Goal: Information Seeking & Learning: Find specific fact

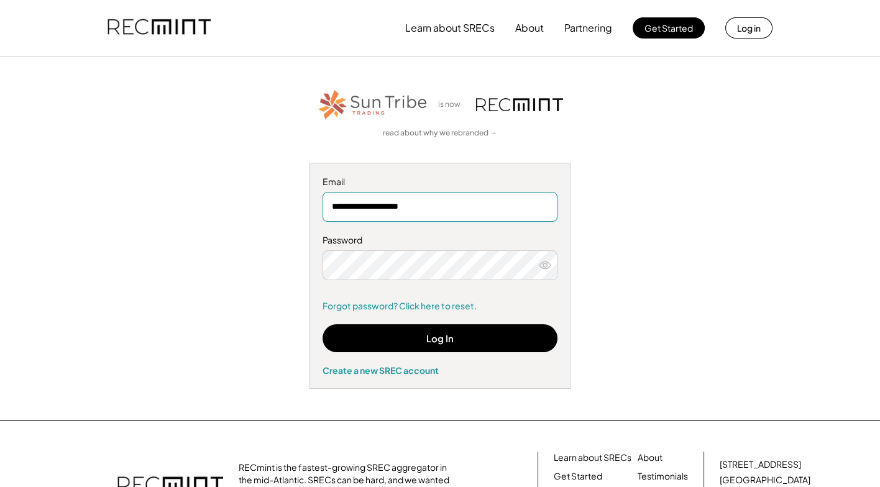
click at [394, 208] on input "**********" at bounding box center [440, 207] width 235 height 30
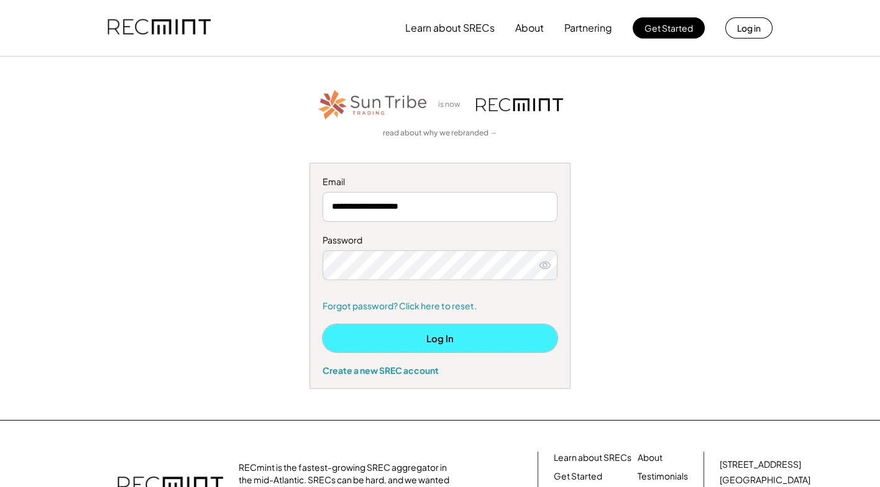
click at [461, 335] on button "Log In" at bounding box center [440, 339] width 235 height 28
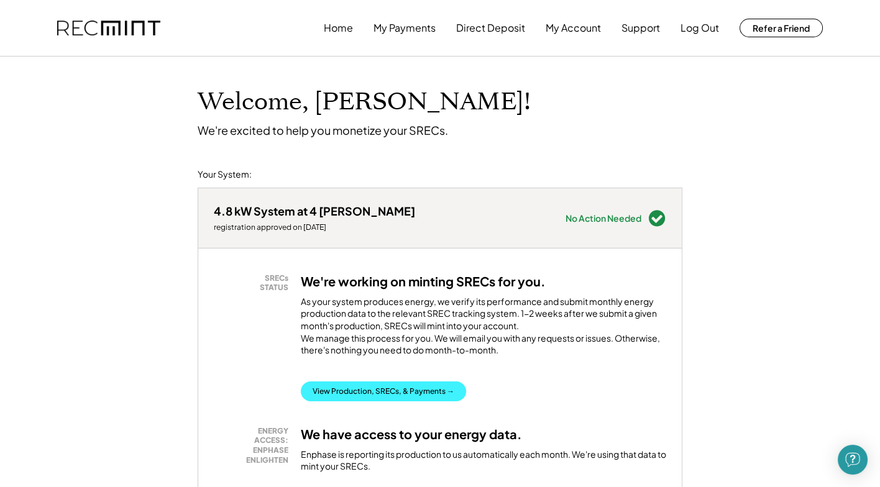
click at [378, 402] on button "View Production, SRECs, & Payments →" at bounding box center [383, 392] width 165 height 20
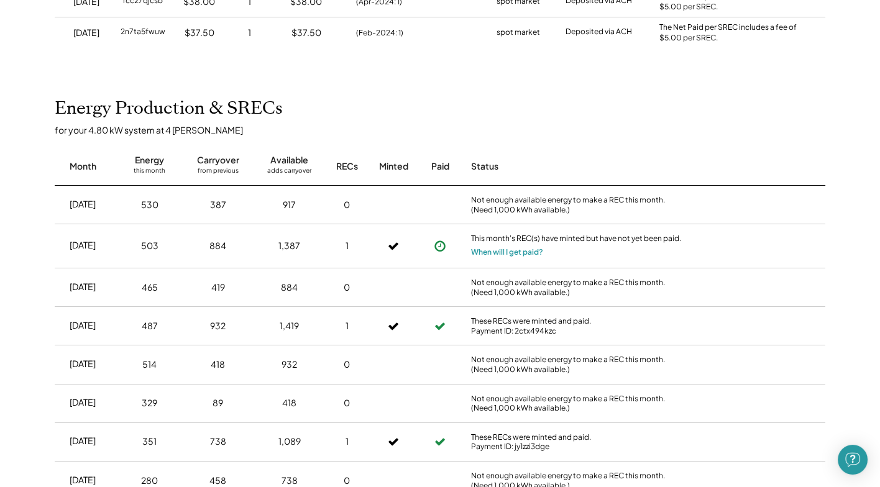
scroll to position [435, 0]
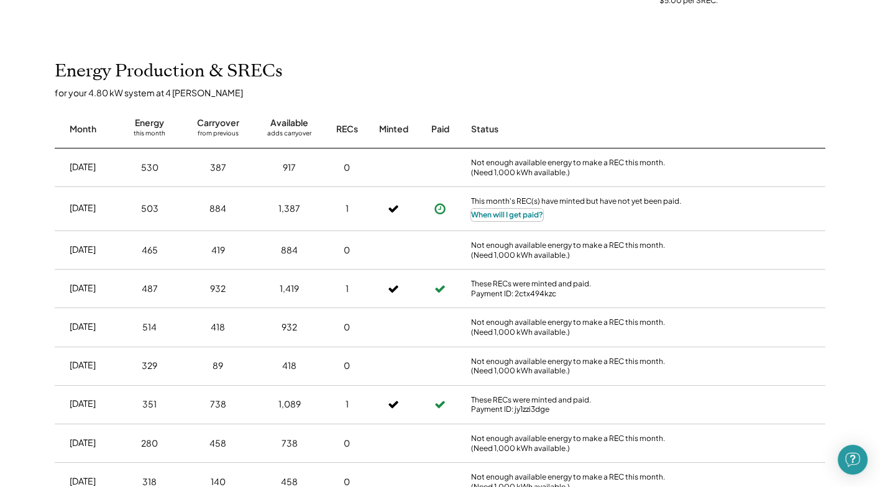
click at [487, 211] on button "When will I get paid?" at bounding box center [507, 215] width 72 height 12
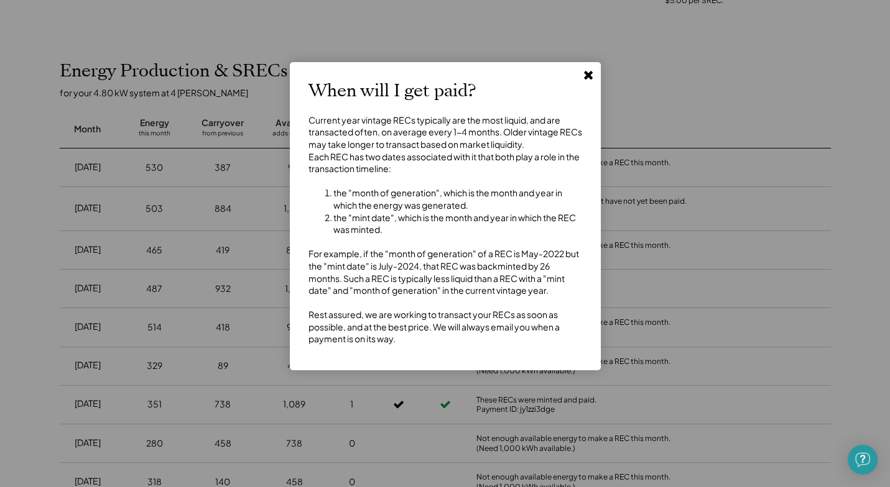
click at [589, 73] on use at bounding box center [588, 75] width 9 height 9
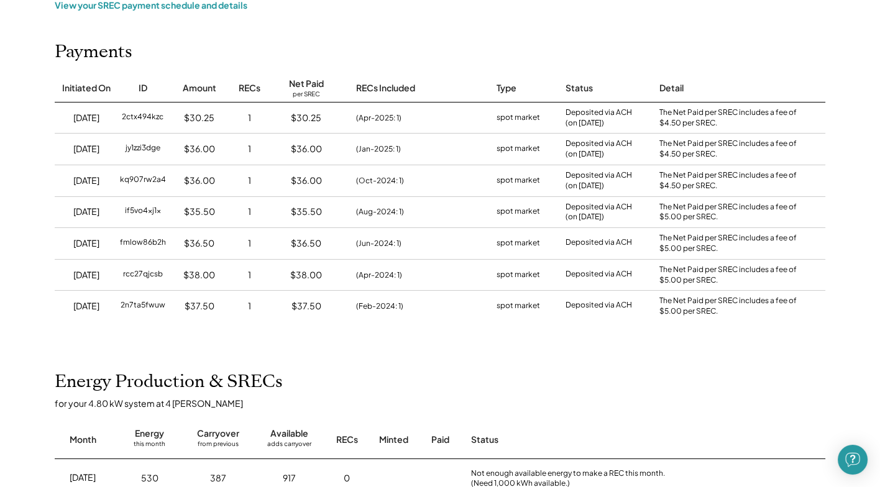
scroll to position [0, 0]
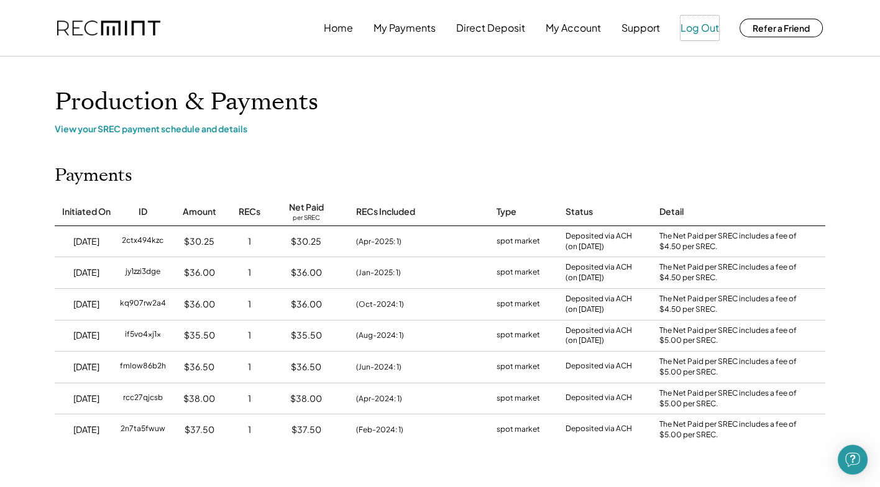
click at [700, 26] on button "Log Out" at bounding box center [700, 28] width 39 height 25
